Goal: Task Accomplishment & Management: Manage account settings

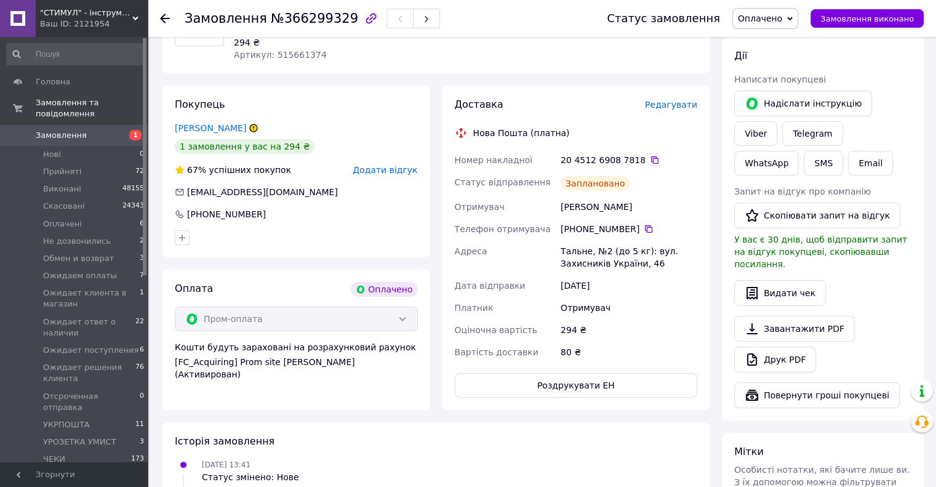
scroll to position [81, 0]
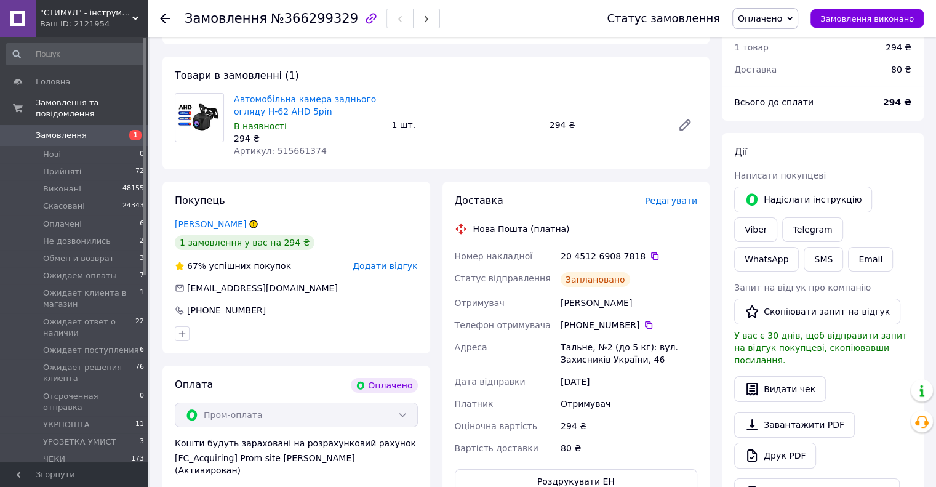
click at [89, 130] on span "Замовлення" at bounding box center [75, 135] width 78 height 11
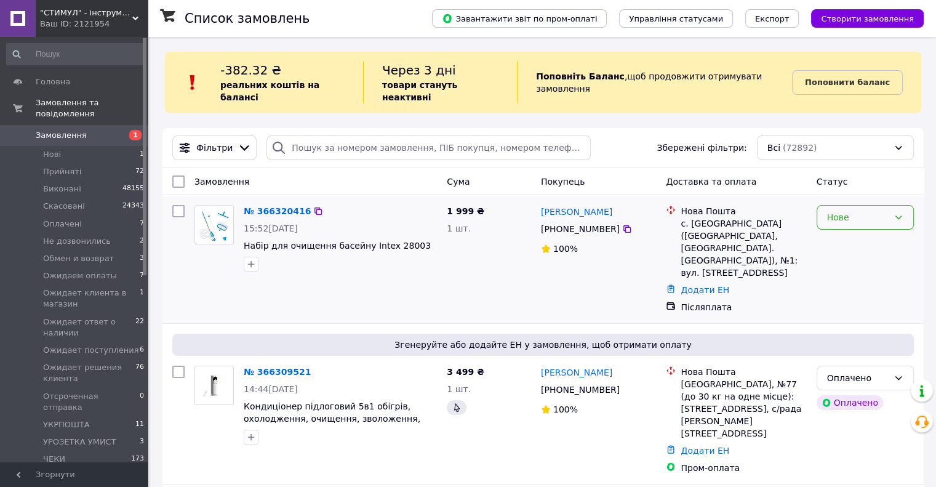
click at [846, 210] on div "Нове" at bounding box center [858, 217] width 62 height 14
click at [837, 228] on li "Прийнято" at bounding box center [864, 232] width 96 height 22
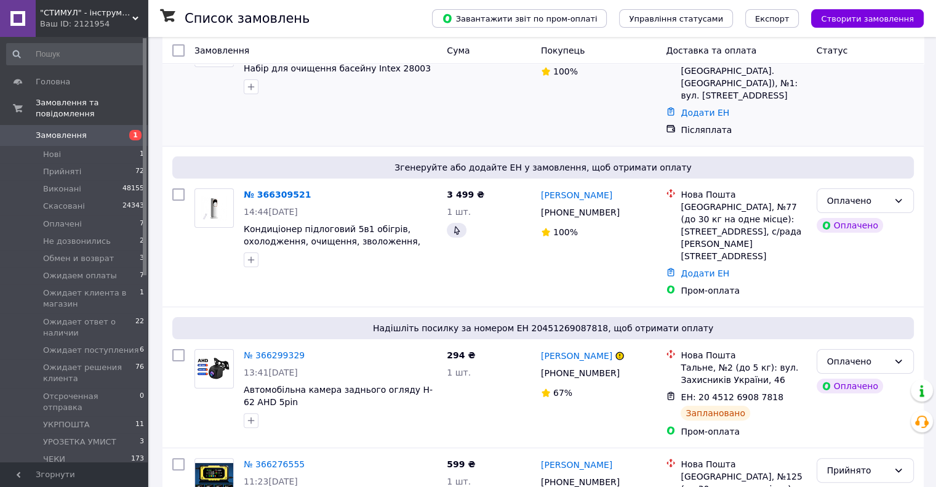
scroll to position [185, 0]
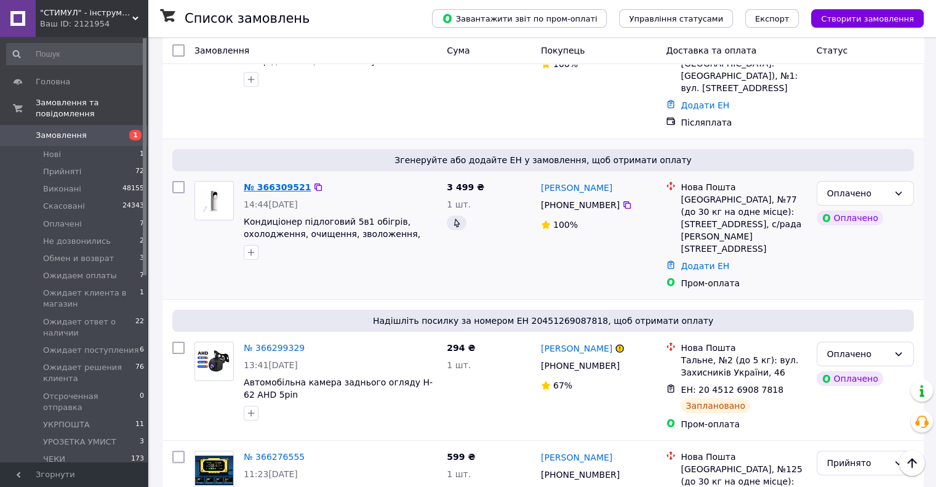
click at [269, 182] on link "№ 366309521" at bounding box center [277, 187] width 67 height 10
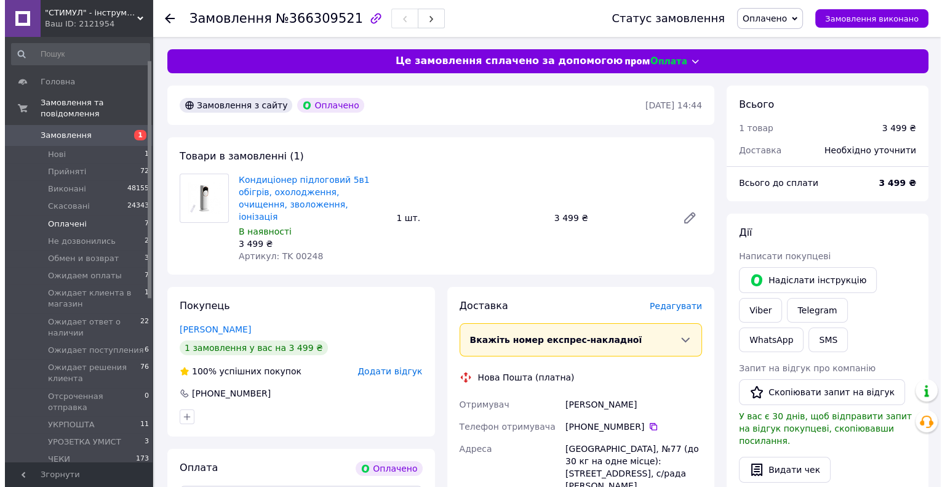
scroll to position [308, 0]
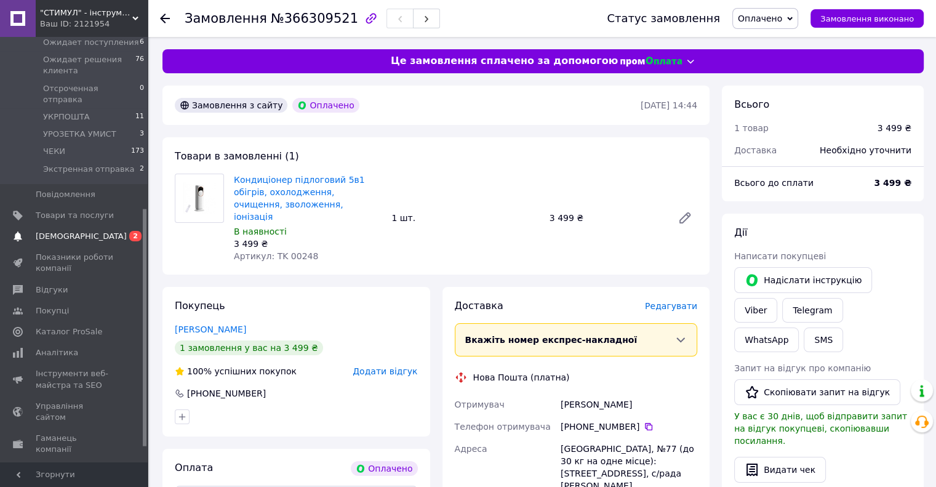
click at [64, 231] on span "[DEMOGRAPHIC_DATA]" at bounding box center [81, 236] width 91 height 11
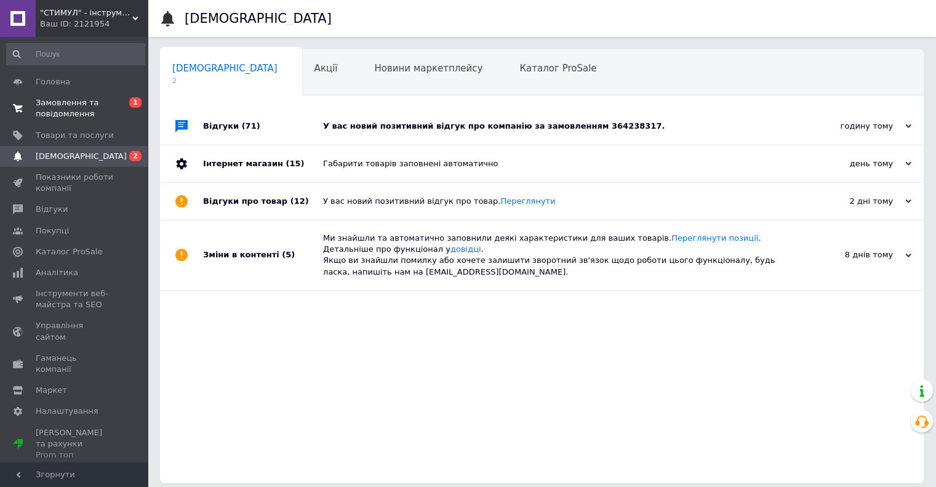
click at [79, 103] on span "Замовлення та повідомлення" at bounding box center [75, 108] width 78 height 22
